Goal: Transaction & Acquisition: Purchase product/service

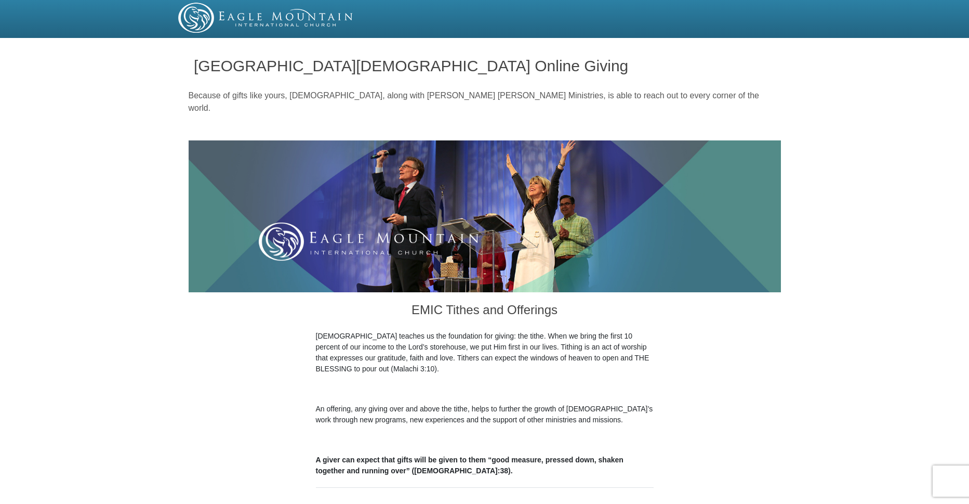
scroll to position [309, 0]
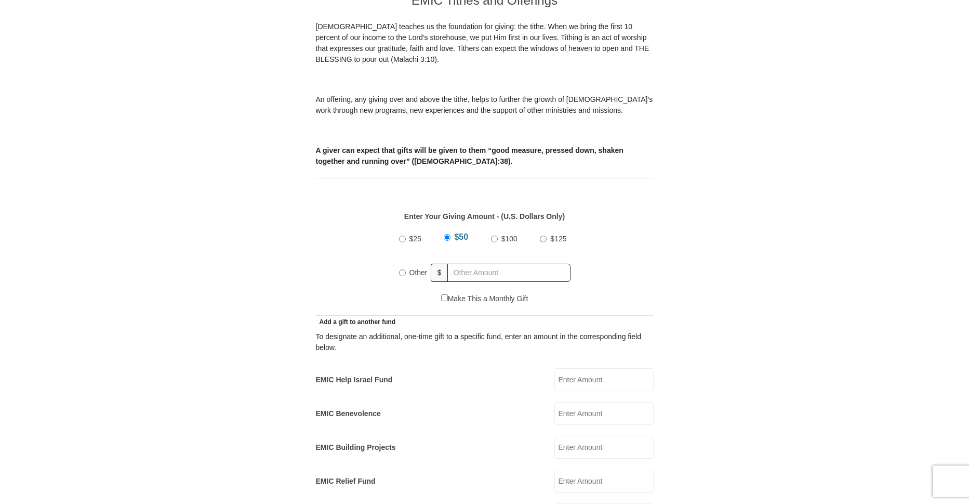
drag, startPoint x: 403, startPoint y: 259, endPoint x: 460, endPoint y: 266, distance: 57.1
click at [404, 269] on input "Other" at bounding box center [402, 272] width 7 height 7
radio input "true"
click at [461, 264] on input "text" at bounding box center [511, 273] width 119 height 18
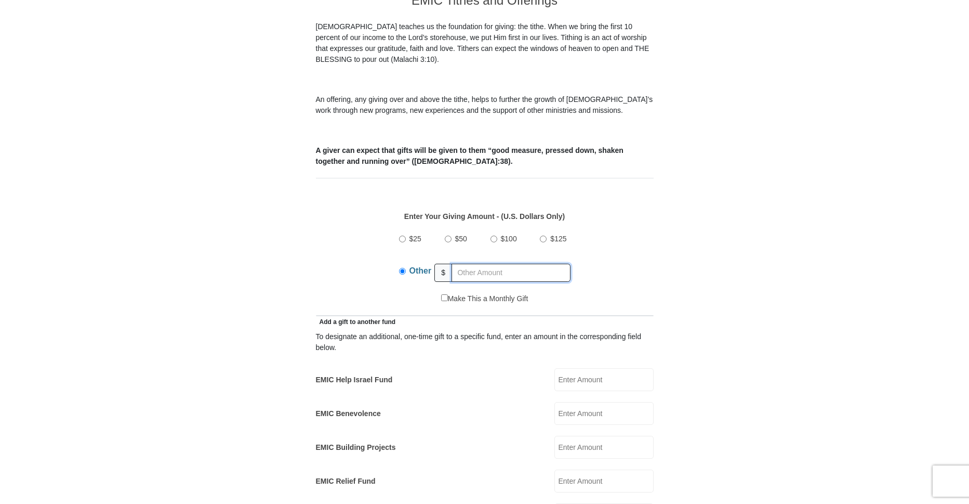
type input "60.00"
drag, startPoint x: 562, startPoint y: 466, endPoint x: 585, endPoint y: 475, distance: 23.8
click at [562, 469] on input "EMIC Relief Fund" at bounding box center [604, 480] width 99 height 23
type input "25.00"
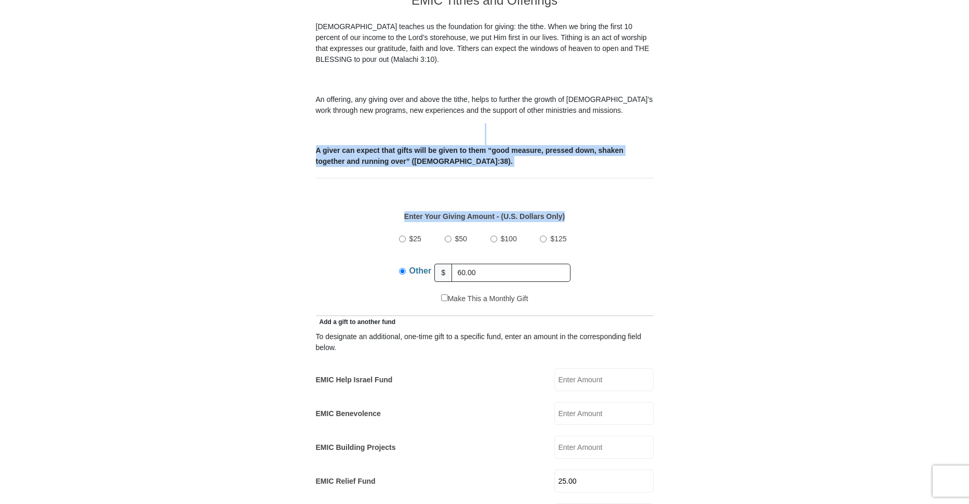
drag, startPoint x: 968, startPoint y: 111, endPoint x: 963, endPoint y: 195, distance: 83.8
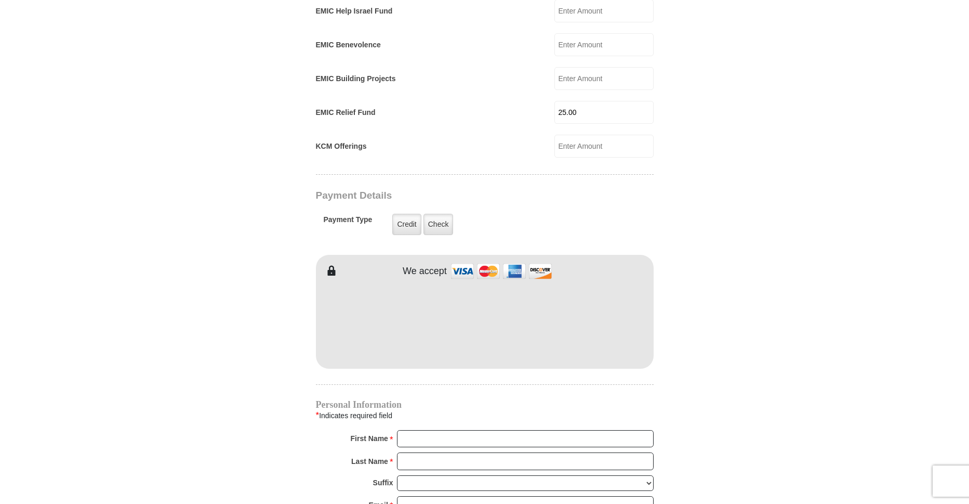
scroll to position [659, 0]
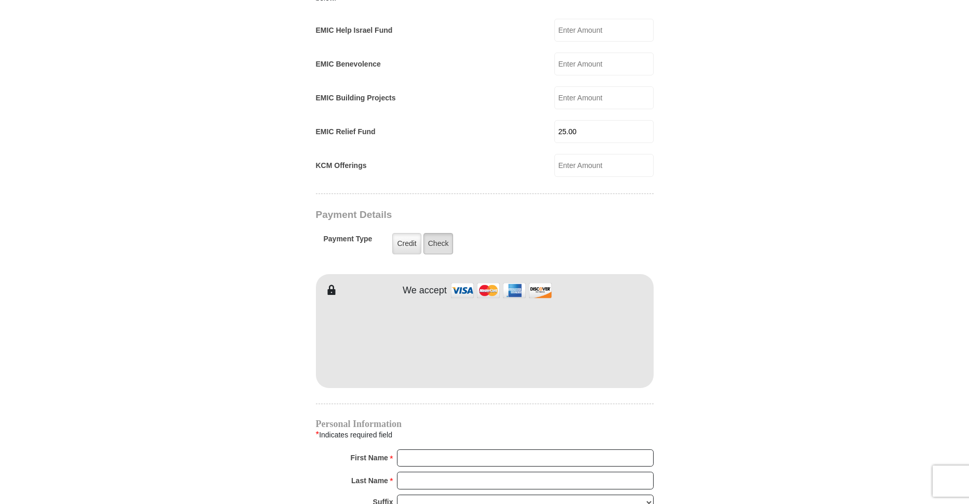
click at [441, 233] on label "Check" at bounding box center [439, 243] width 30 height 21
click at [0, 0] on input "Check" at bounding box center [0, 0] width 0 height 0
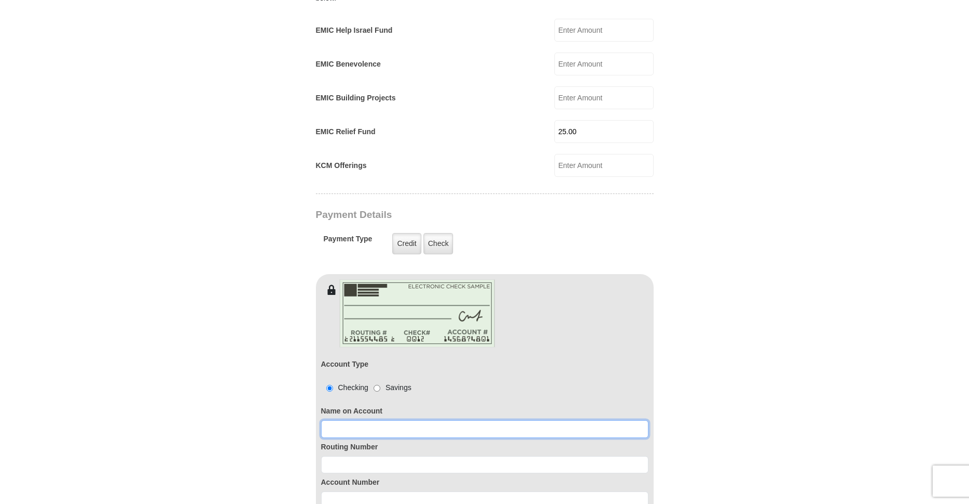
drag, startPoint x: 328, startPoint y: 412, endPoint x: 339, endPoint y: 412, distance: 10.9
click at [329, 420] on input at bounding box center [484, 429] width 327 height 18
type input "Melba E Owens"
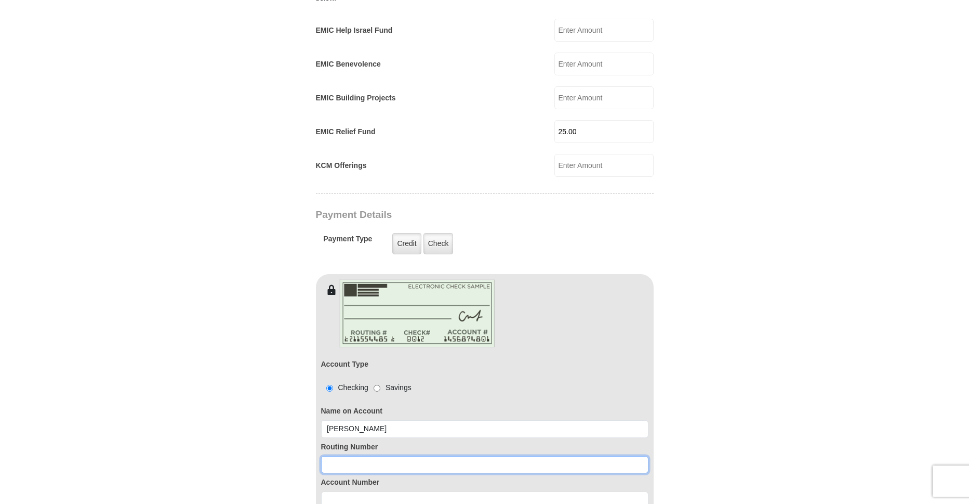
click at [328, 456] on input at bounding box center [484, 465] width 327 height 18
type input "111000025"
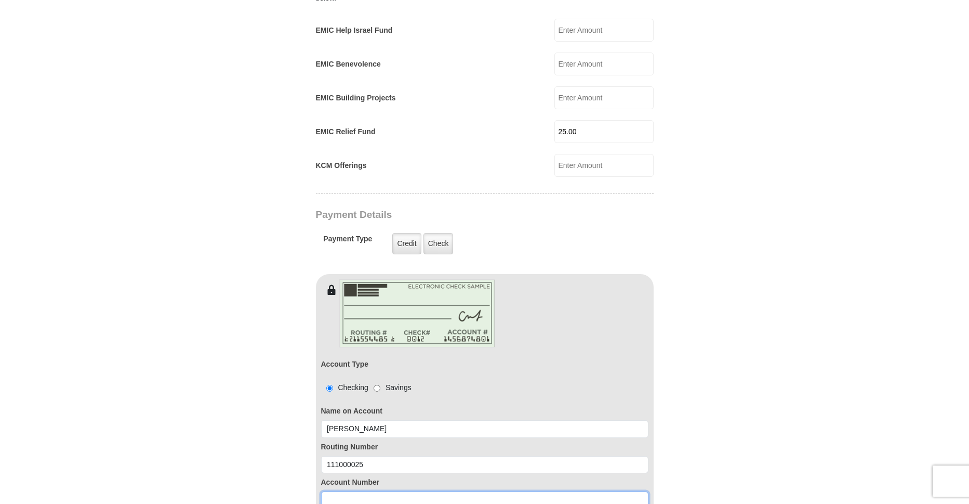
click at [332, 491] on input at bounding box center [484, 500] width 327 height 18
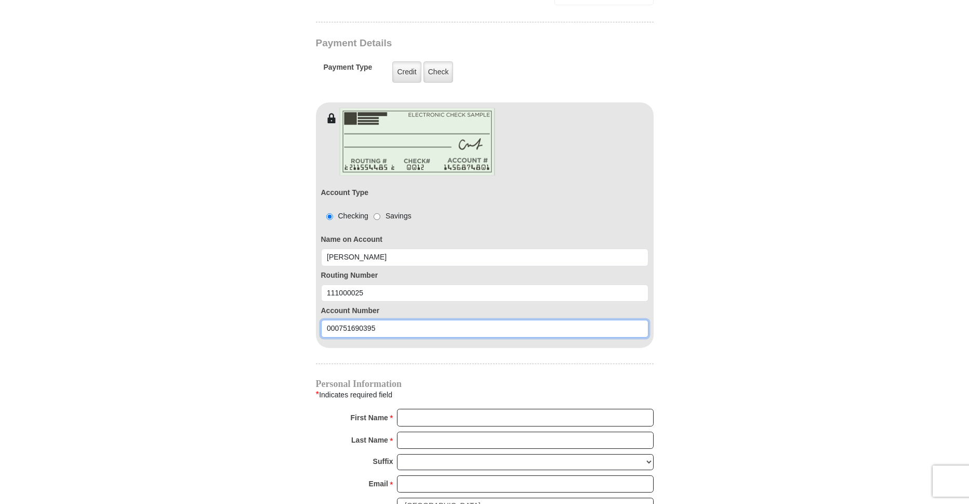
scroll to position [880, 0]
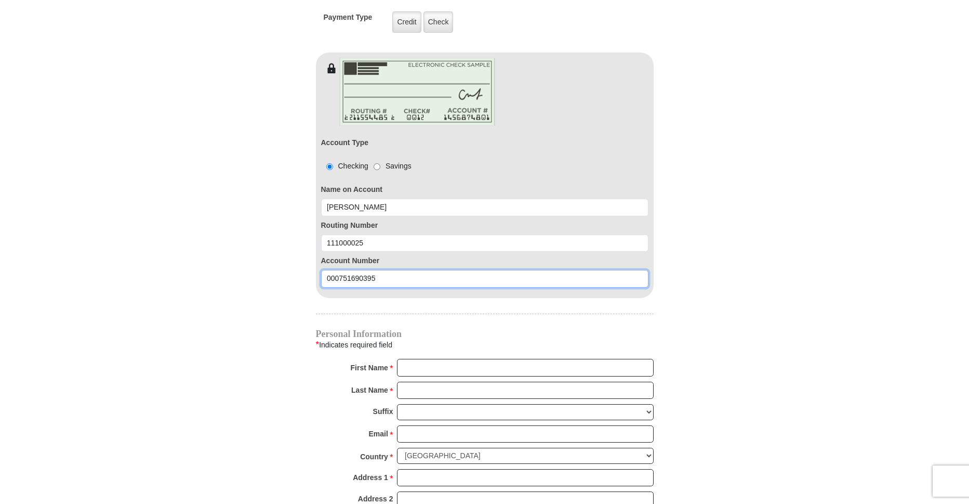
type input "000751690395"
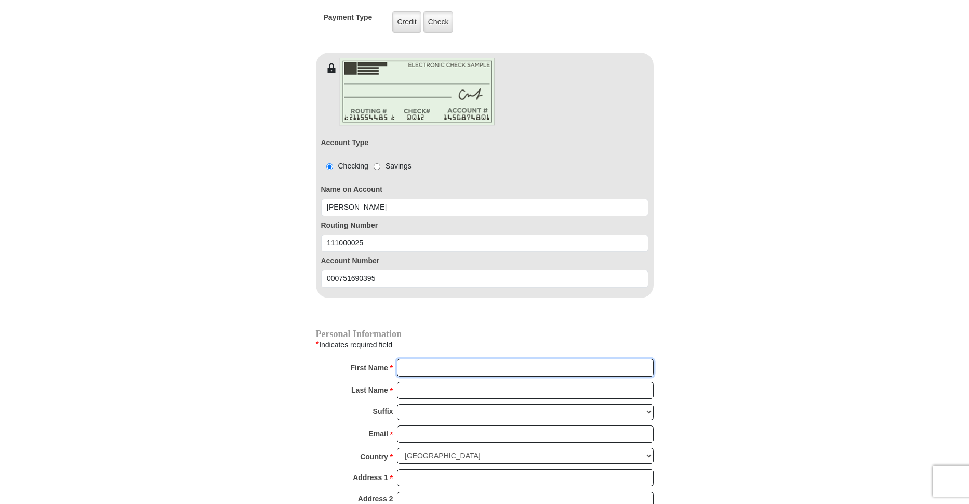
drag, startPoint x: 404, startPoint y: 356, endPoint x: 449, endPoint y: 351, distance: 44.9
click at [406, 359] on input "First Name *" at bounding box center [525, 368] width 257 height 18
type input "Melba"
type input "Owens"
type input "mstego@att.net"
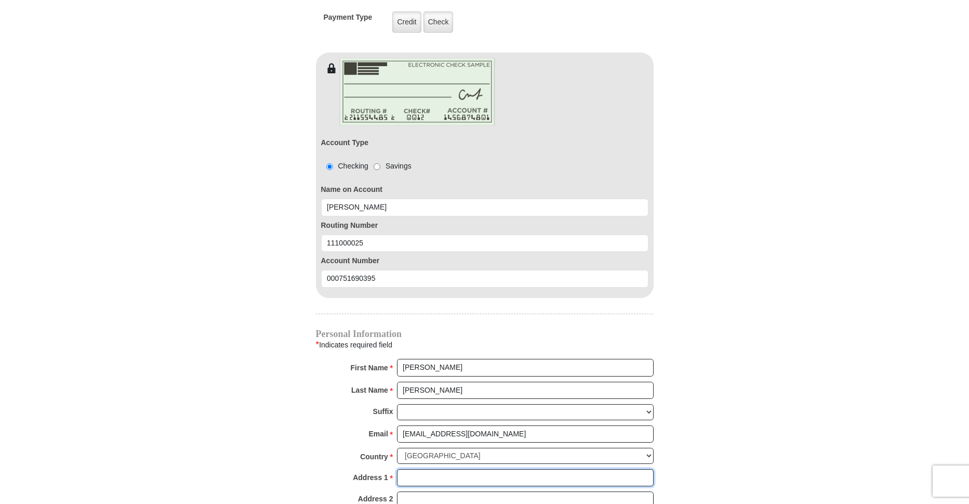
type input "401 Pinewood Ct"
type input "Midland"
select select "TX"
type input "79705-2949"
type input "14326869889"
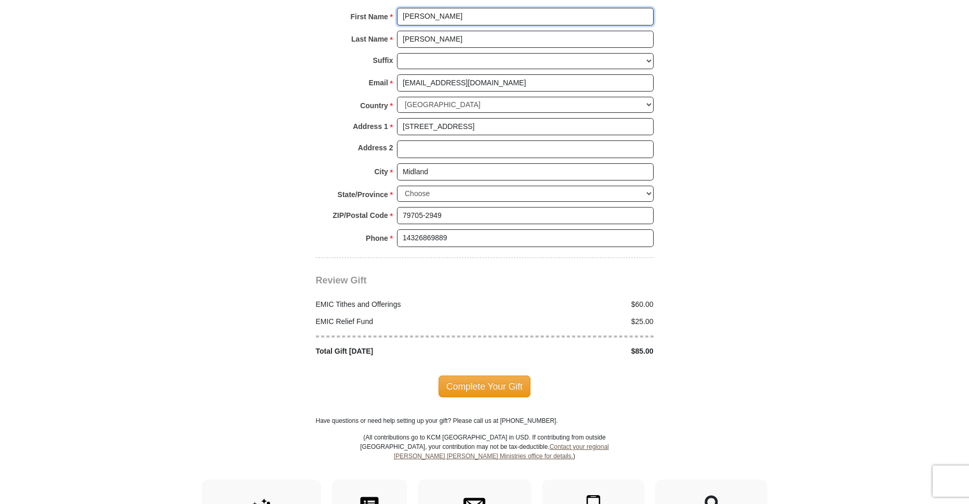
scroll to position [1225, 0]
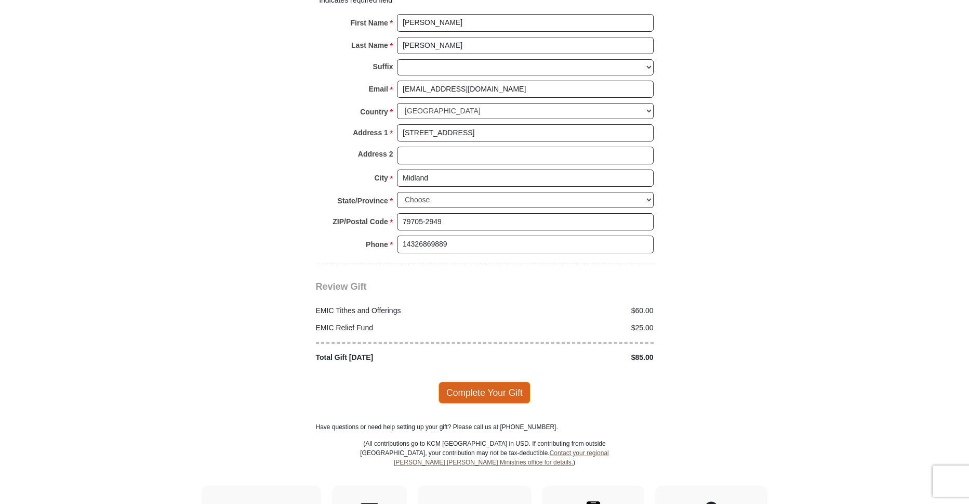
click at [492, 386] on span "Complete Your Gift" at bounding box center [485, 393] width 92 height 22
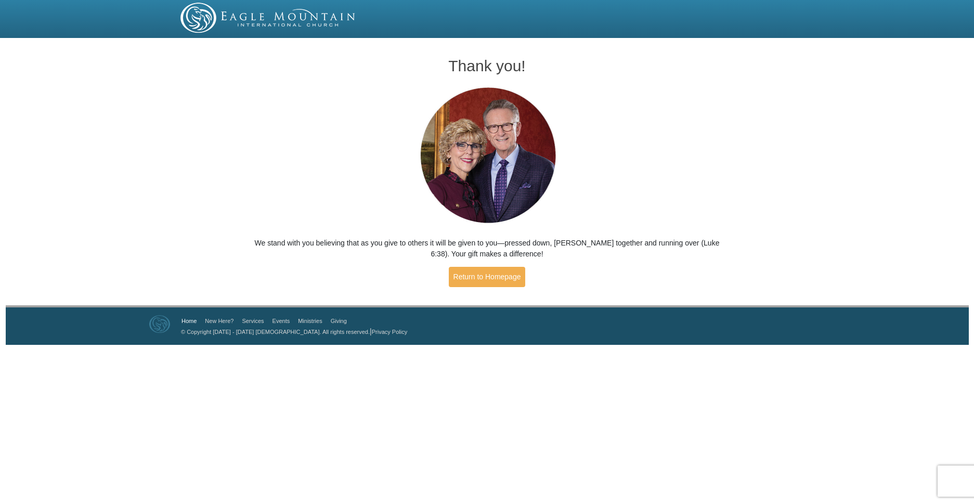
click at [190, 321] on link "Home" at bounding box center [188, 321] width 15 height 6
click at [192, 321] on link "Home" at bounding box center [188, 321] width 15 height 6
